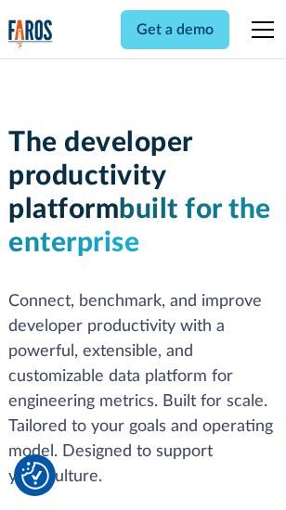
scroll to position [279, 0]
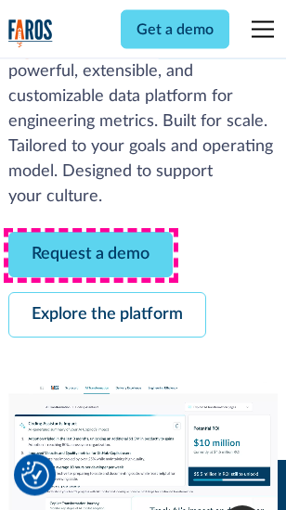
click at [91, 256] on link "Request a demo" at bounding box center [90, 255] width 164 height 45
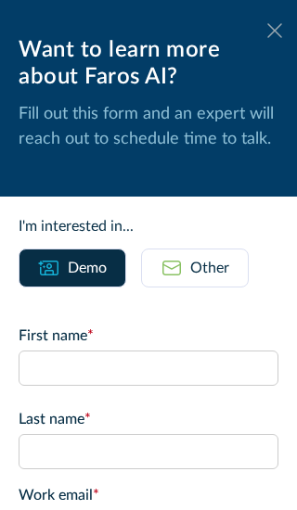
click at [267, 31] on icon at bounding box center [274, 30] width 15 height 14
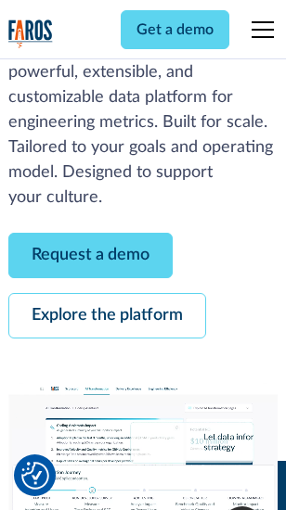
scroll to position [339, 0]
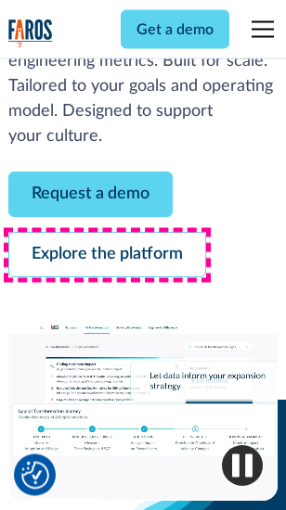
click at [107, 256] on link "Explore the platform" at bounding box center [106, 255] width 197 height 45
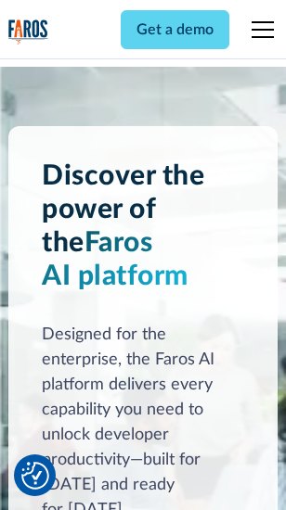
scroll to position [14129, 0]
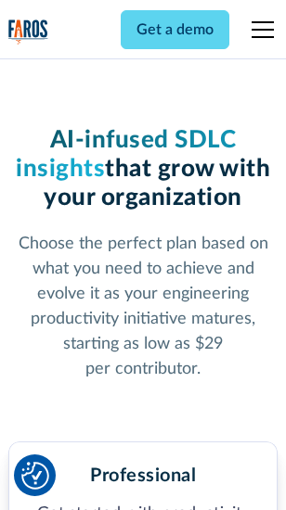
scroll to position [2946, 0]
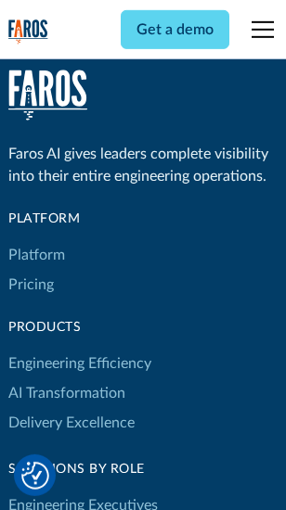
click at [36, 255] on link "Platform" at bounding box center [36, 255] width 57 height 30
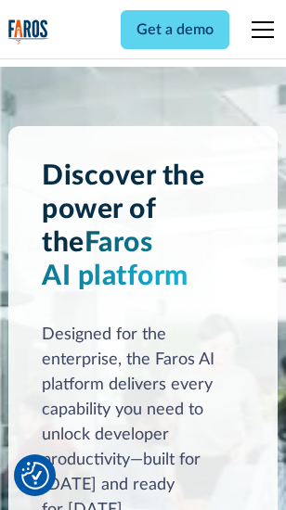
scroll to position [14724, 0]
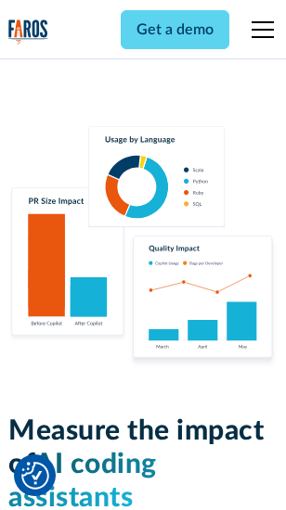
scroll to position [11580, 0]
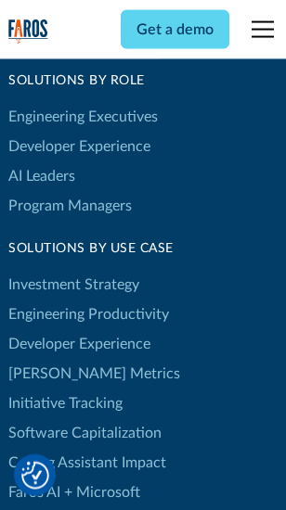
click at [56, 359] on link "[PERSON_NAME] Metrics" at bounding box center [93, 374] width 171 height 30
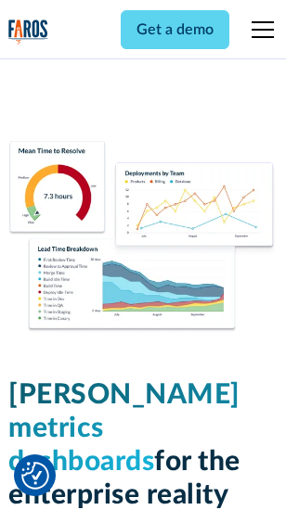
scroll to position [8215, 0]
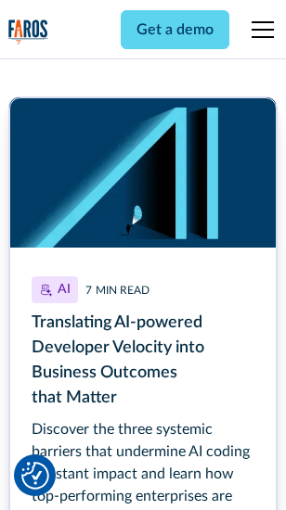
scroll to position [8399, 0]
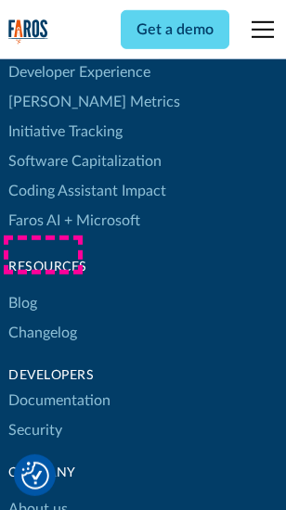
click at [43, 318] on link "Changelog" at bounding box center [42, 333] width 69 height 30
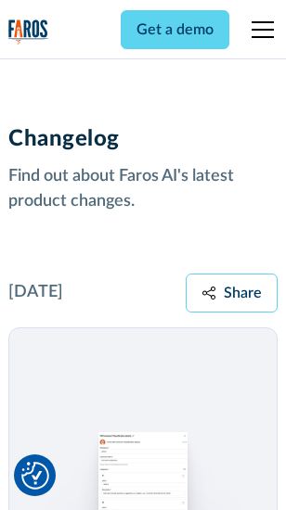
scroll to position [22739, 0]
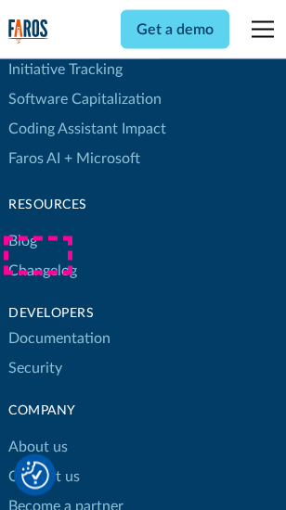
click at [37, 433] on link "About us" at bounding box center [37, 448] width 59 height 30
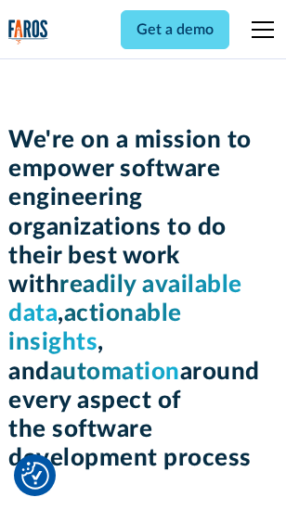
scroll to position [6418, 0]
